Goal: Information Seeking & Learning: Learn about a topic

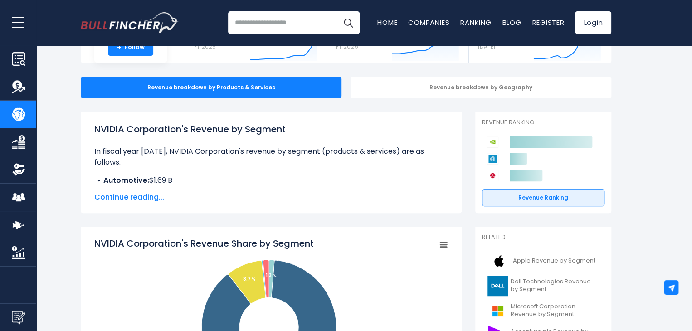
scroll to position [136, 0]
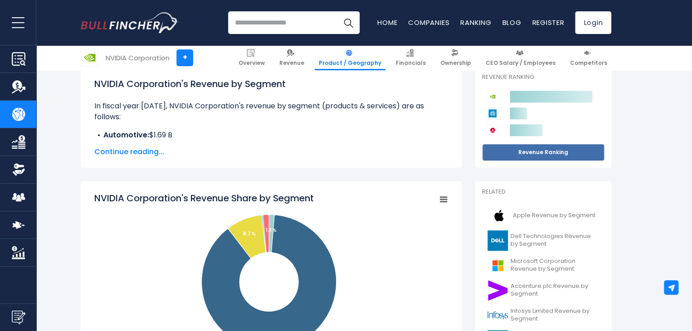
click at [541, 151] on link "Revenue Ranking" at bounding box center [543, 152] width 122 height 17
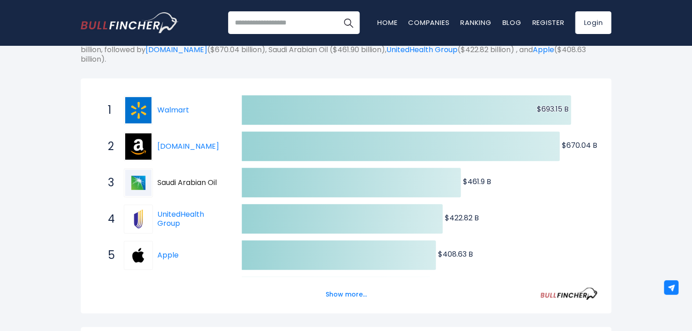
click at [173, 143] on link "[DOMAIN_NAME]" at bounding box center [188, 146] width 62 height 10
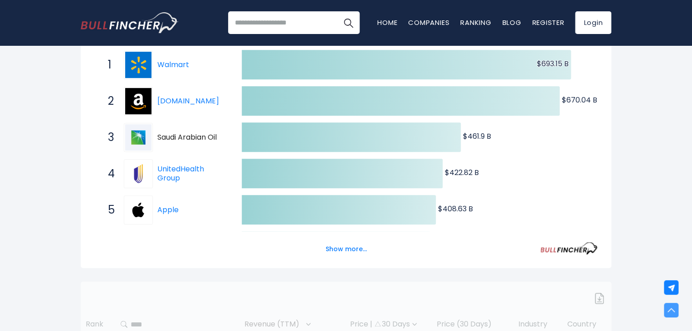
click at [334, 247] on button "Show more..." at bounding box center [346, 249] width 52 height 15
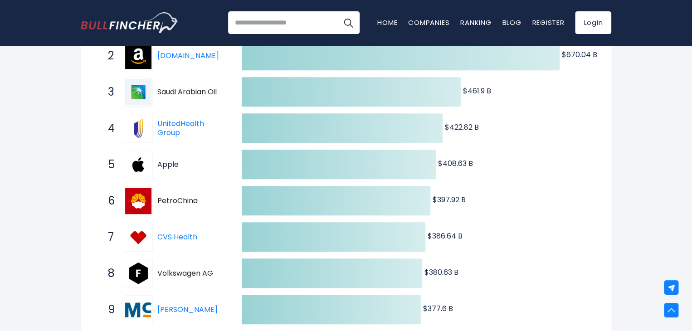
scroll to position [317, 0]
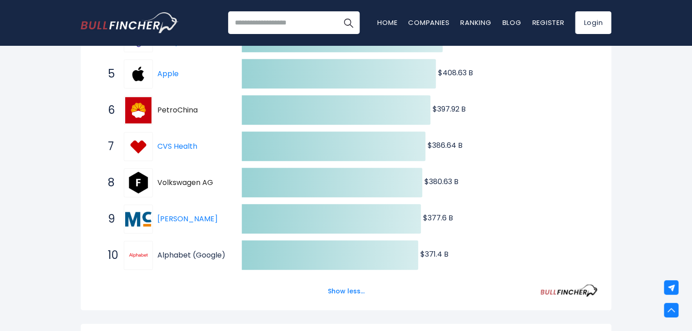
click at [169, 254] on link "Alphabet (Google)" at bounding box center [191, 255] width 68 height 10
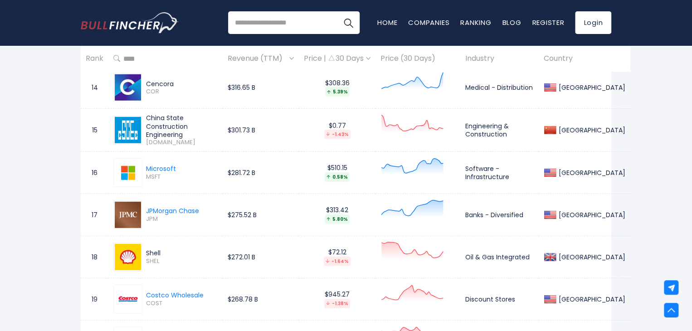
scroll to position [1224, 0]
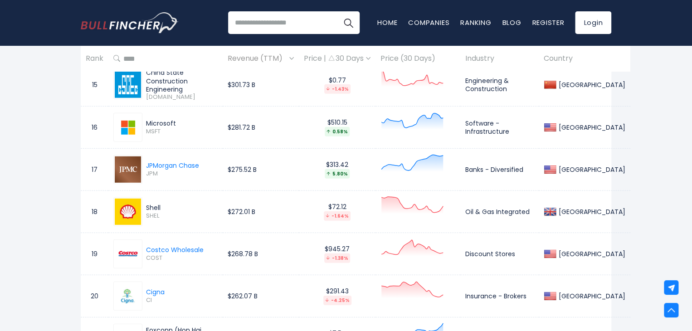
click at [165, 121] on div "Microsoft" at bounding box center [161, 123] width 30 height 8
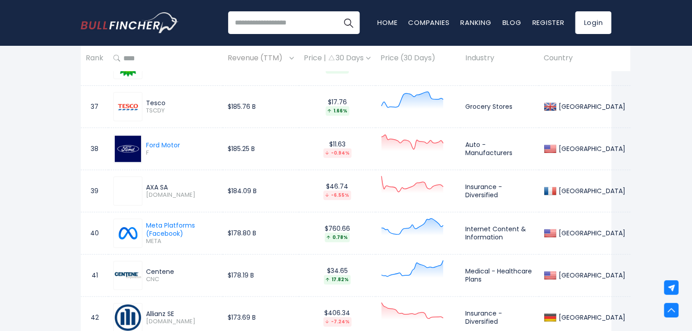
scroll to position [2175, 0]
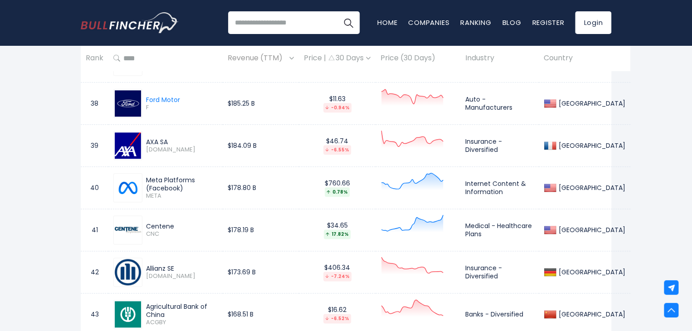
click at [186, 178] on div "Meta Platforms (Facebook)" at bounding box center [182, 184] width 72 height 16
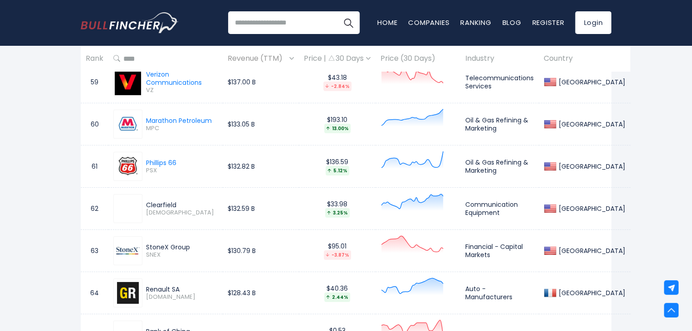
scroll to position [3127, 0]
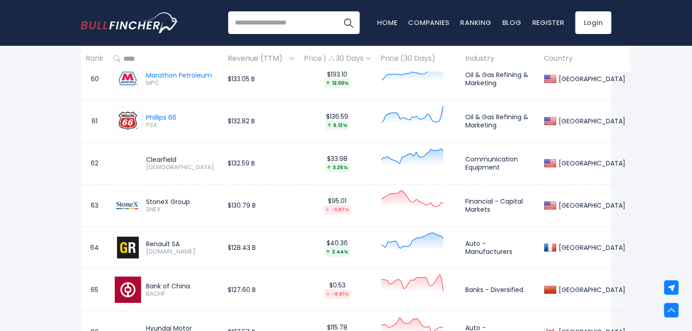
click at [304, 24] on input "search" at bounding box center [293, 22] width 131 height 23
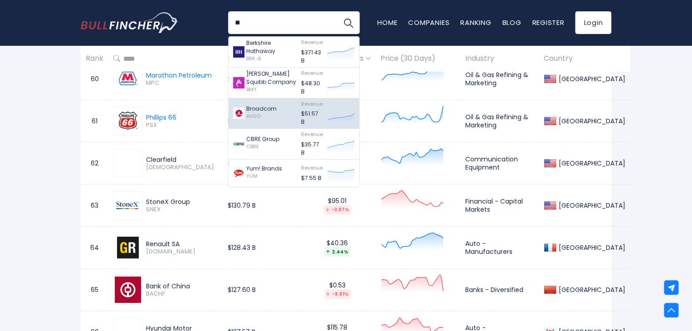
click at [272, 111] on p "Broadcom" at bounding box center [261, 109] width 30 height 8
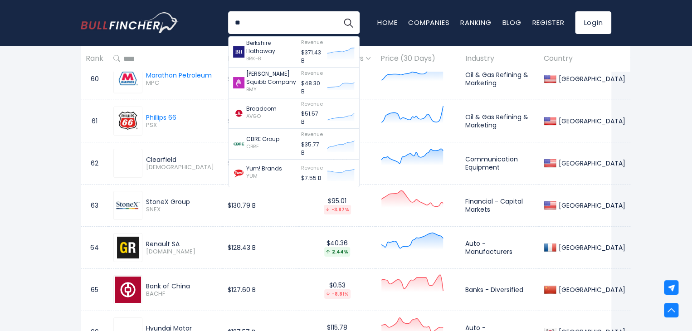
click at [271, 20] on input "**" at bounding box center [293, 22] width 131 height 23
type input "*"
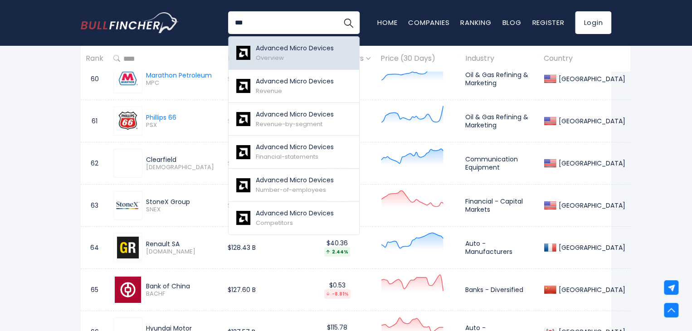
click at [281, 50] on p "Advanced Micro Devices" at bounding box center [295, 49] width 78 height 10
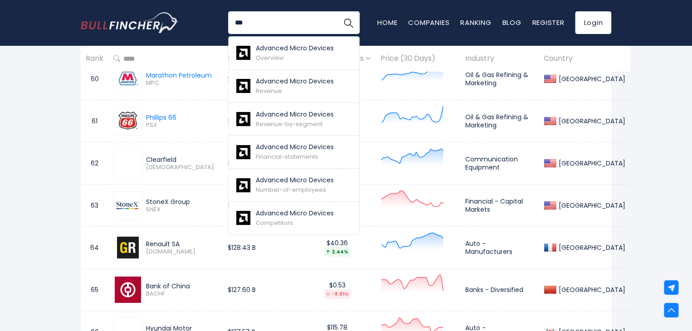
click at [266, 22] on input "***" at bounding box center [293, 22] width 131 height 23
type input "*"
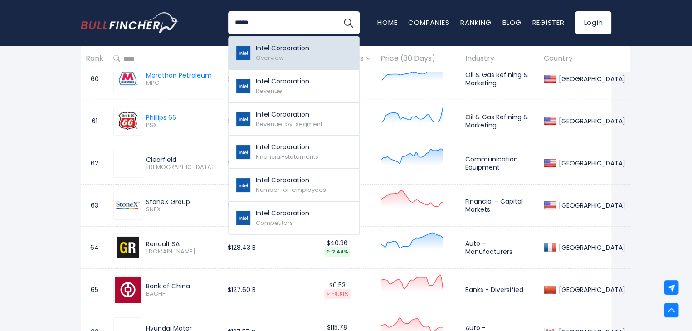
click at [270, 44] on p "Intel Corporation" at bounding box center [282, 49] width 53 height 10
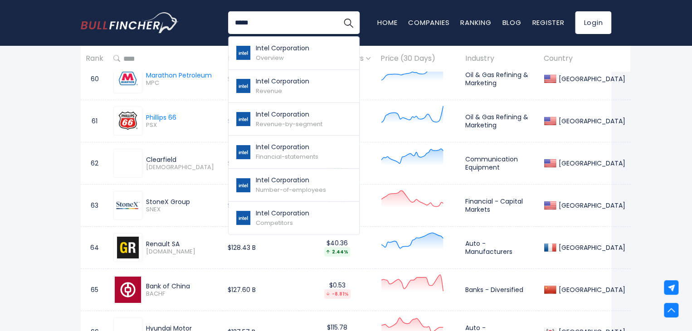
click at [288, 14] on input "*****" at bounding box center [293, 22] width 131 height 23
type input "*"
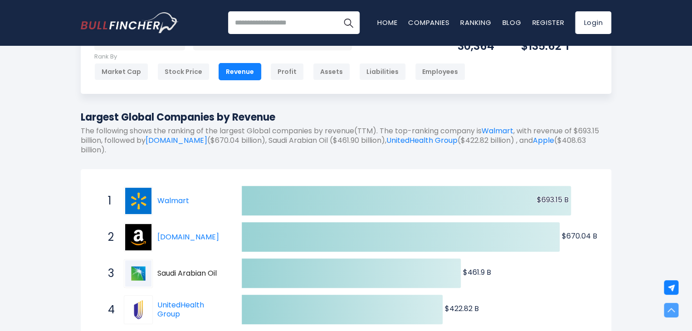
scroll to position [0, 0]
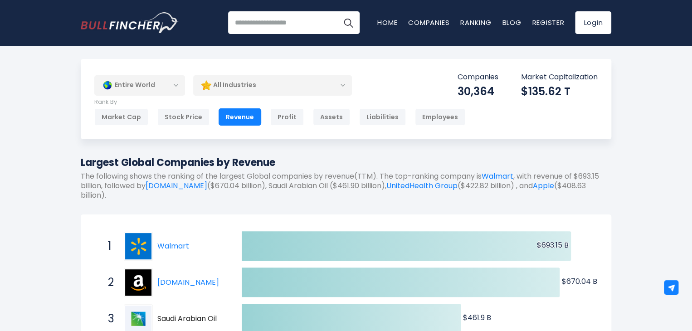
click at [247, 19] on input "search" at bounding box center [293, 22] width 131 height 23
click at [283, 26] on input "****" at bounding box center [293, 22] width 131 height 23
type input "****"
click at [337, 11] on button "Search" at bounding box center [348, 22] width 23 height 23
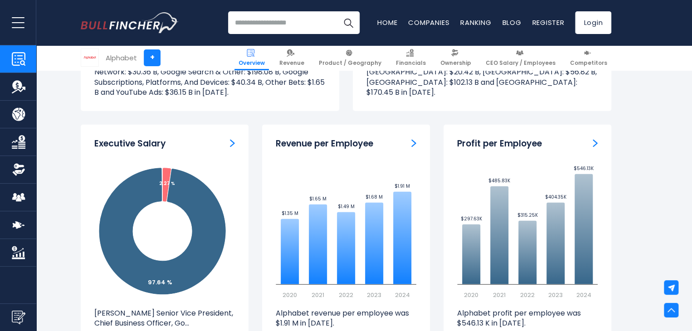
scroll to position [1088, 0]
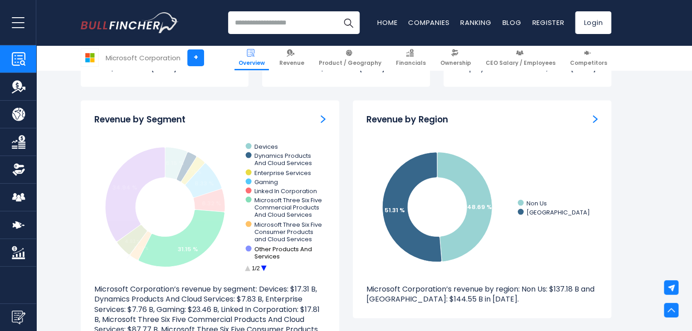
scroll to position [861, 0]
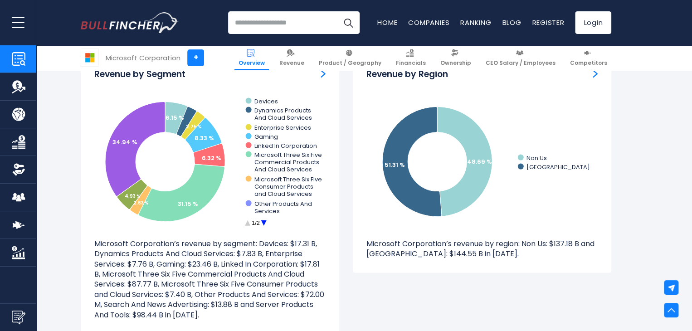
click at [264, 223] on circle at bounding box center [263, 222] width 14 height 14
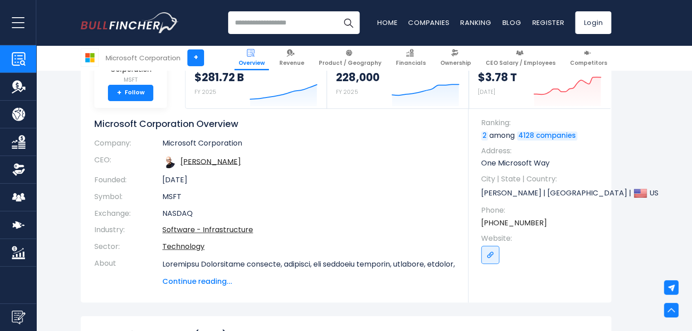
scroll to position [0, 0]
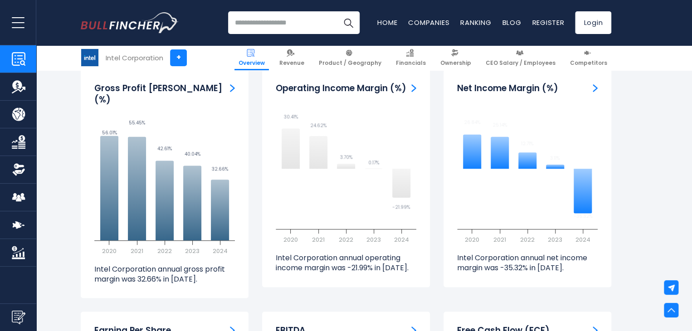
scroll to position [2220, 0]
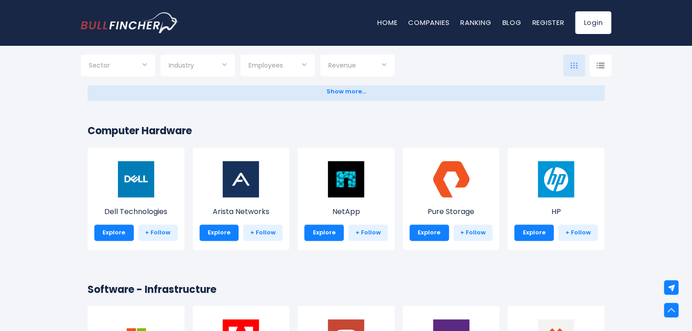
scroll to position [634, 0]
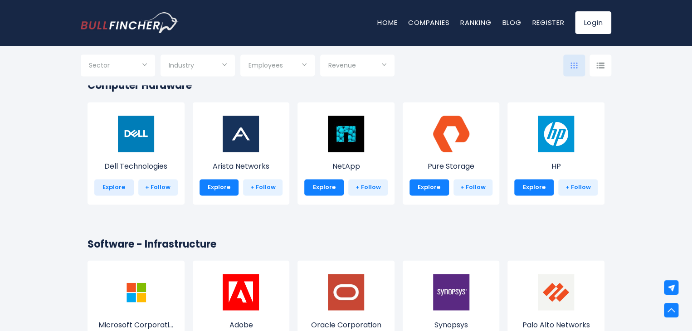
click at [114, 185] on link "Explore" at bounding box center [113, 187] width 39 height 16
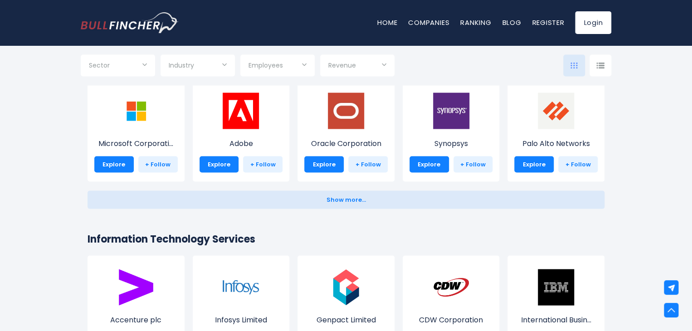
scroll to position [770, 0]
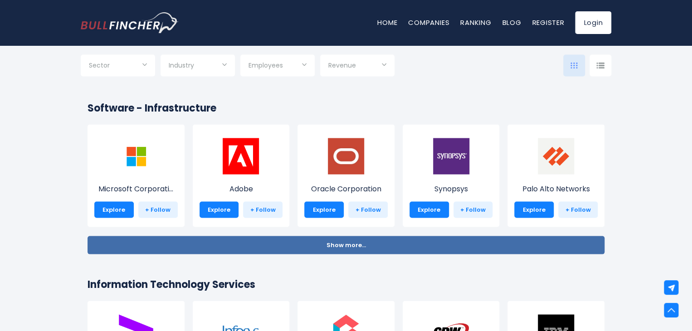
click at [462, 245] on button "Show more... Show less..." at bounding box center [345, 245] width 517 height 18
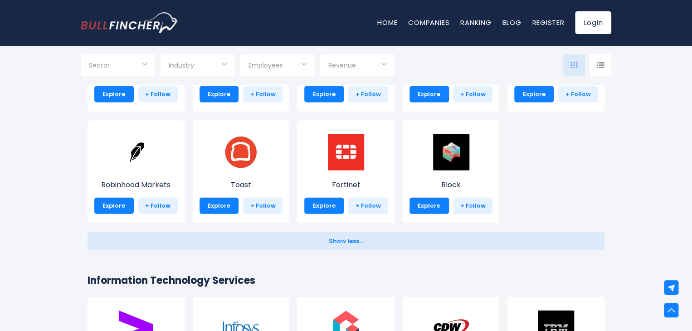
scroll to position [1133, 0]
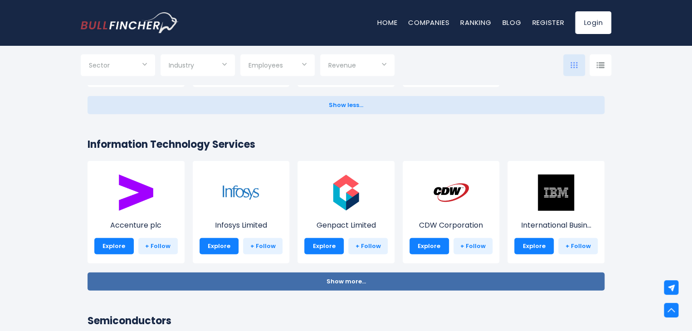
click at [431, 280] on button "Show more... Show less..." at bounding box center [345, 281] width 517 height 18
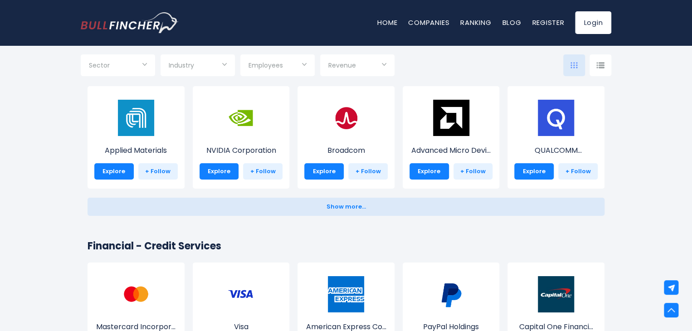
scroll to position [1450, 0]
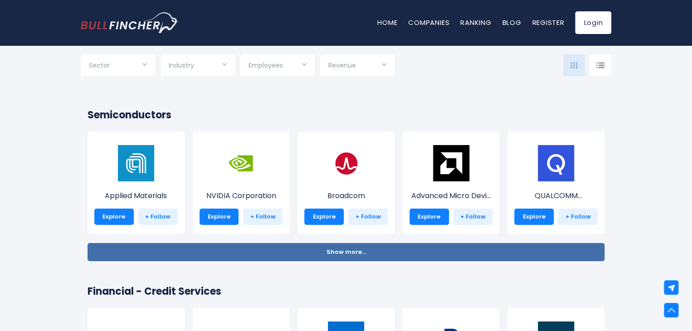
click at [316, 251] on button "Show more... Show less..." at bounding box center [345, 252] width 517 height 18
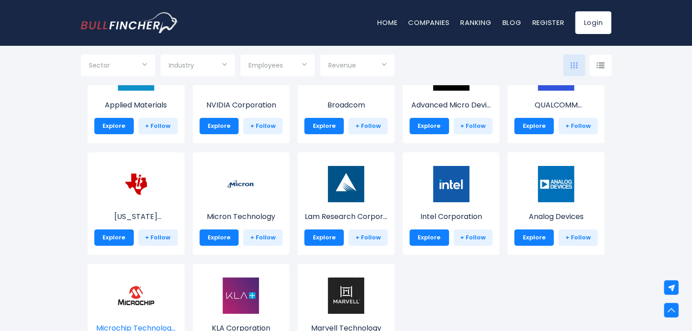
scroll to position [1495, 0]
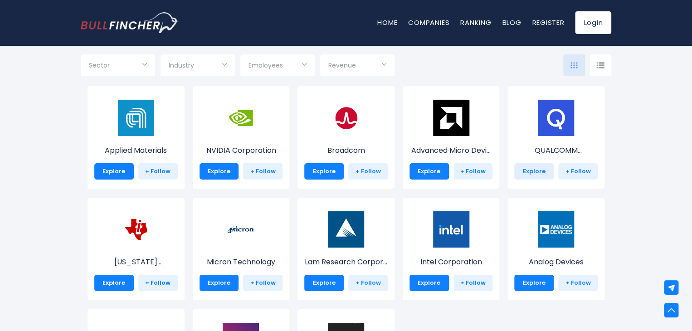
click at [540, 169] on link "Explore" at bounding box center [533, 171] width 39 height 16
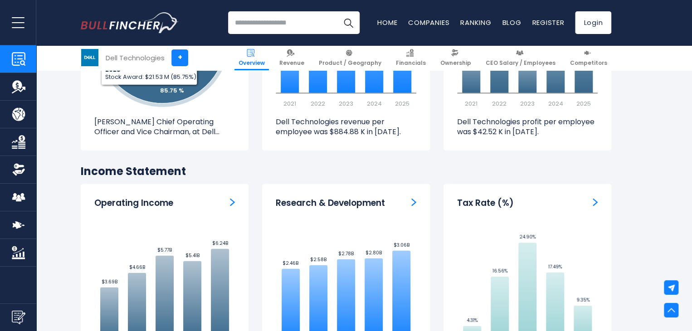
scroll to position [1133, 0]
